Goal: Check status

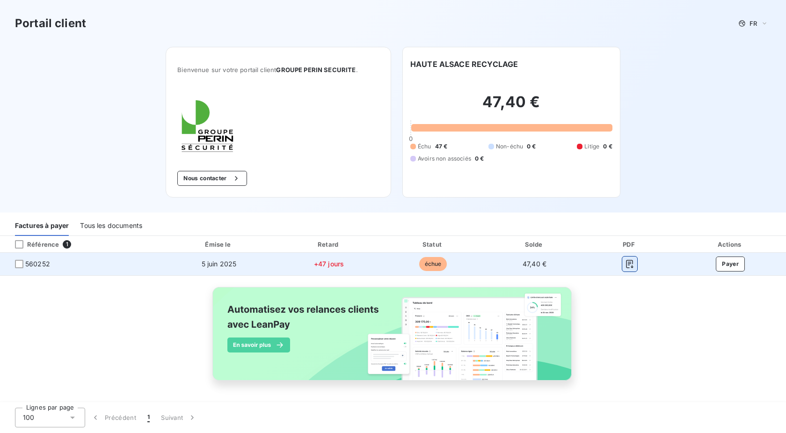
click at [629, 262] on icon "button" at bounding box center [629, 264] width 7 height 8
click at [628, 263] on icon "button" at bounding box center [629, 264] width 7 height 8
click at [526, 260] on td "47,40 €" at bounding box center [534, 264] width 100 height 22
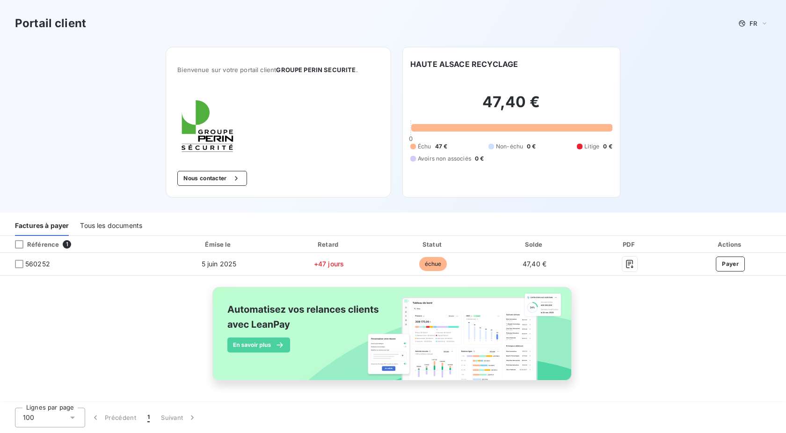
click at [462, 160] on span "Avoirs non associés" at bounding box center [444, 158] width 53 height 8
click at [123, 224] on div "Tous les documents" at bounding box center [111, 226] width 62 height 20
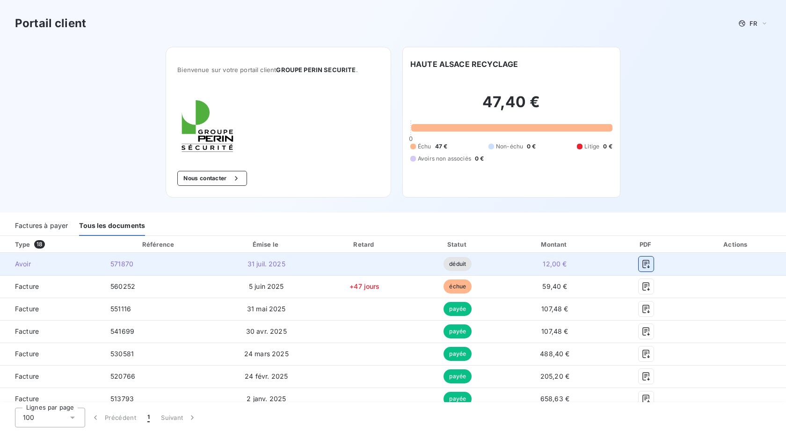
click at [641, 263] on icon "button" at bounding box center [645, 263] width 9 height 9
click at [641, 262] on icon "button" at bounding box center [645, 263] width 9 height 9
click at [643, 263] on icon "button" at bounding box center [646, 264] width 7 height 8
click at [23, 261] on span "Avoir" at bounding box center [51, 263] width 88 height 9
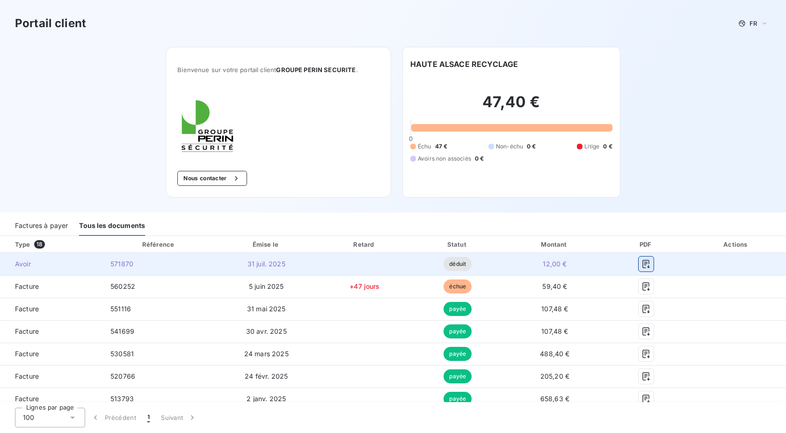
click at [641, 264] on icon "button" at bounding box center [645, 263] width 9 height 9
click at [256, 264] on span "31 juil. 2025" at bounding box center [266, 264] width 38 height 8
click at [131, 257] on td "571870" at bounding box center [159, 264] width 112 height 22
click at [23, 265] on span "Avoir" at bounding box center [51, 263] width 88 height 9
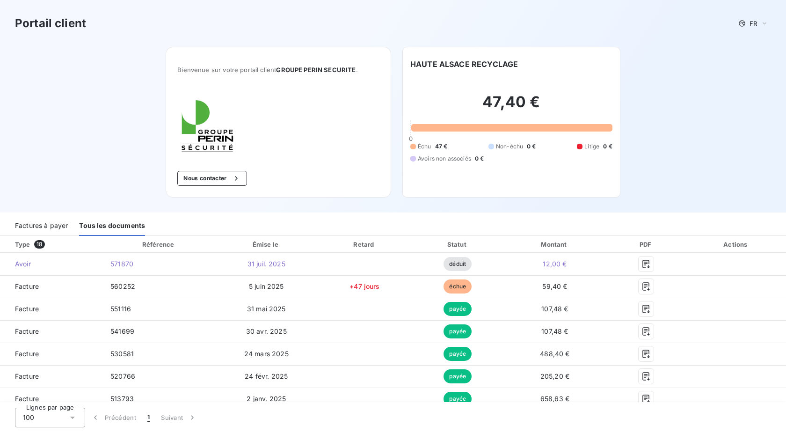
click at [724, 403] on div "Lignes par page 100 Précédent 1 Suivant" at bounding box center [393, 417] width 786 height 31
